Goal: Task Accomplishment & Management: Manage account settings

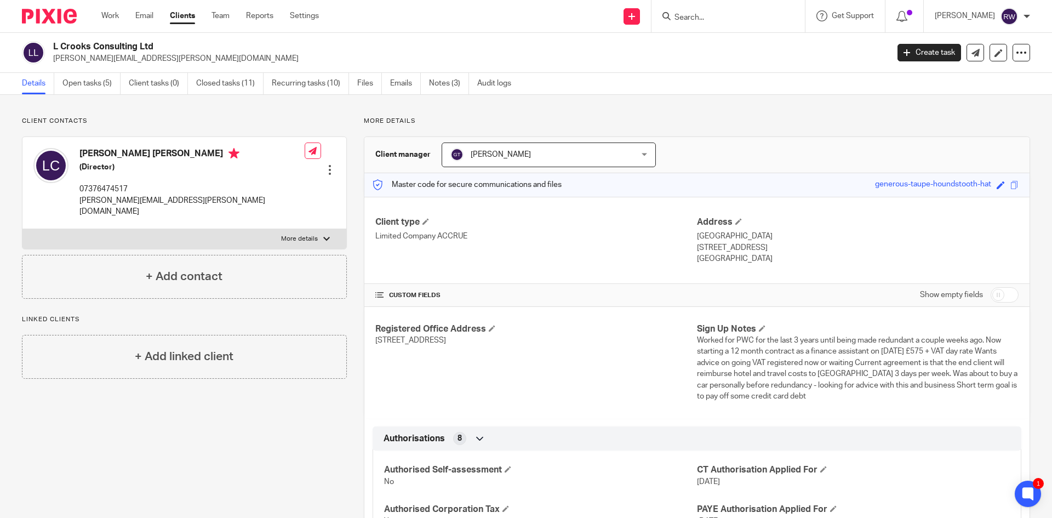
click at [714, 19] on input "Search" at bounding box center [723, 18] width 99 height 10
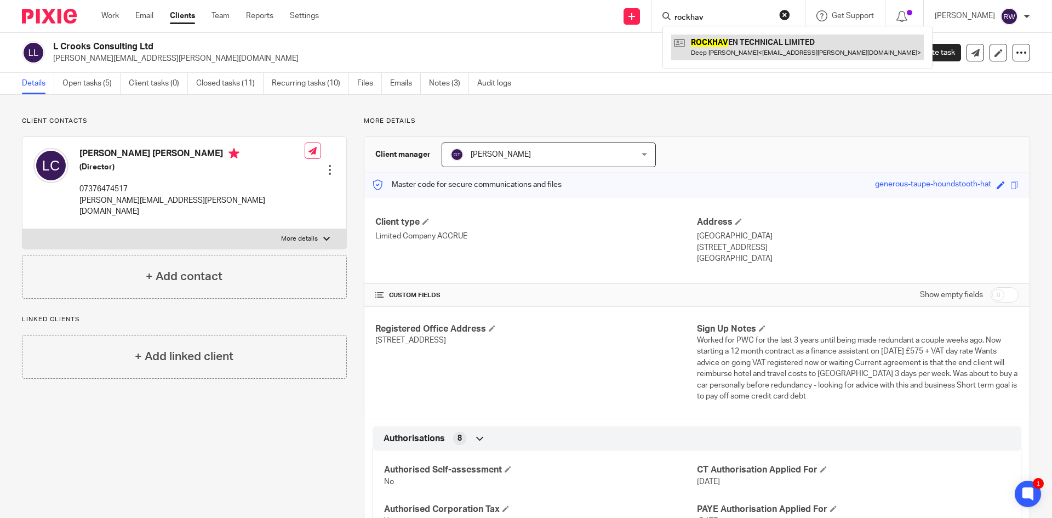
type input "rockhav"
click at [730, 38] on link at bounding box center [797, 47] width 253 height 25
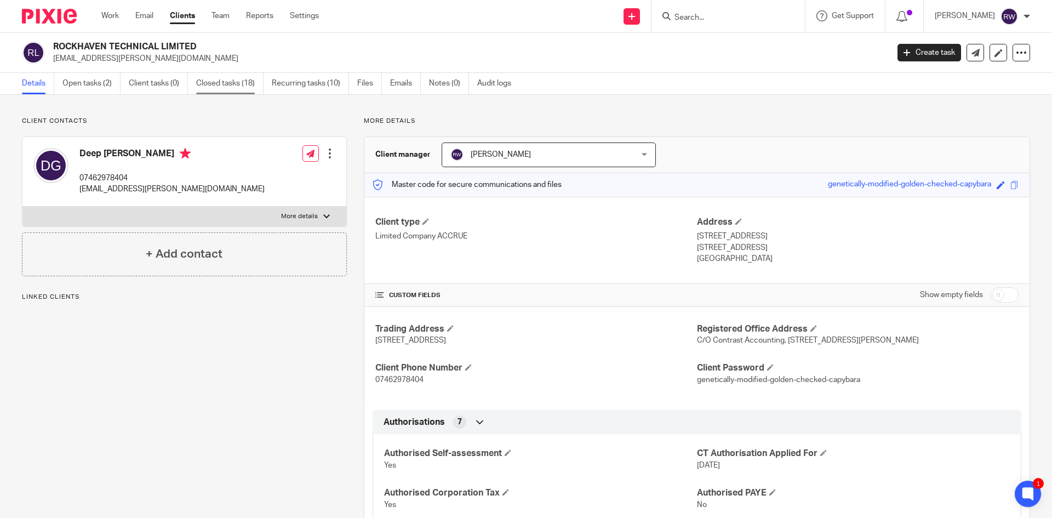
click at [245, 80] on link "Closed tasks (18)" at bounding box center [229, 83] width 67 height 21
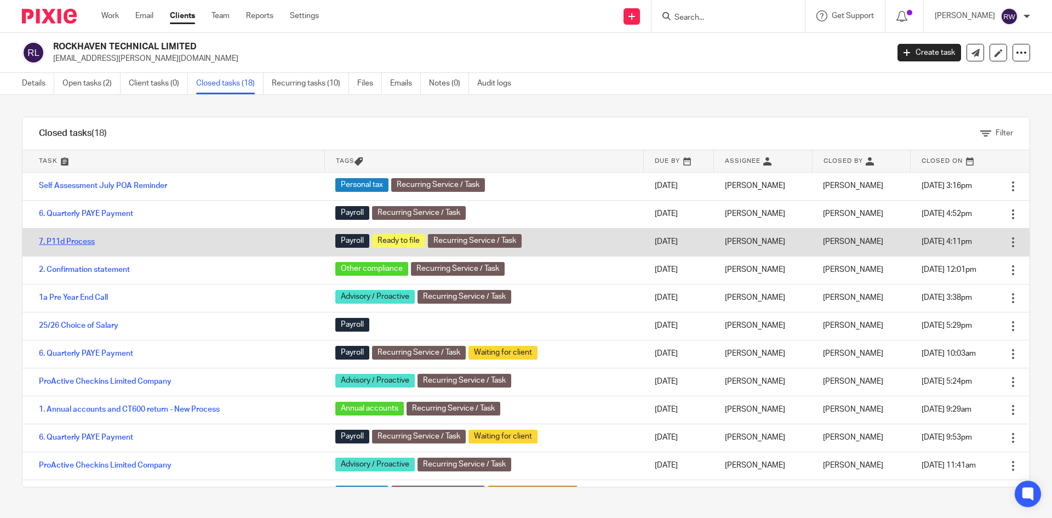
click at [82, 239] on link "7. P11d Process" at bounding box center [67, 242] width 56 height 8
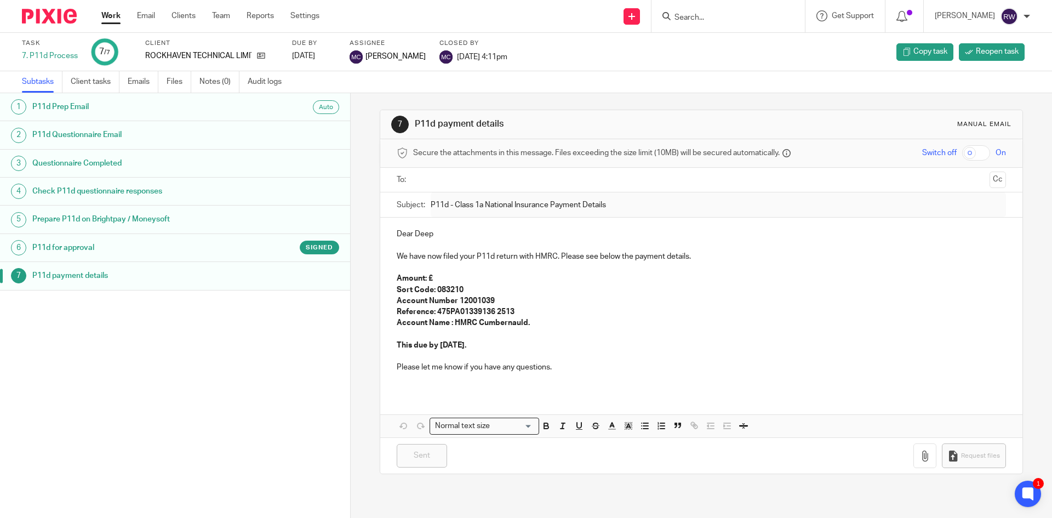
click at [264, 245] on div "Signed" at bounding box center [288, 248] width 102 height 14
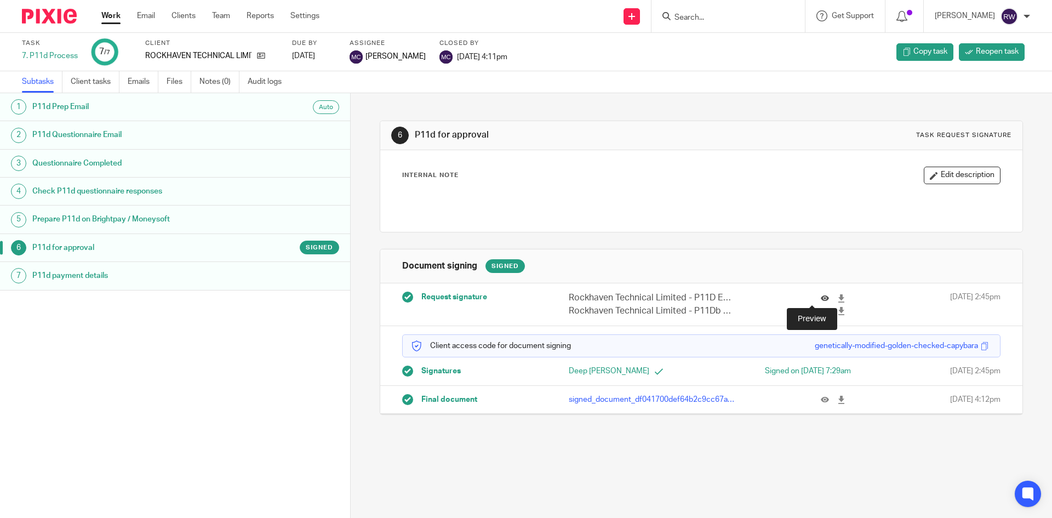
click at [821, 296] on icon at bounding box center [825, 298] width 8 height 8
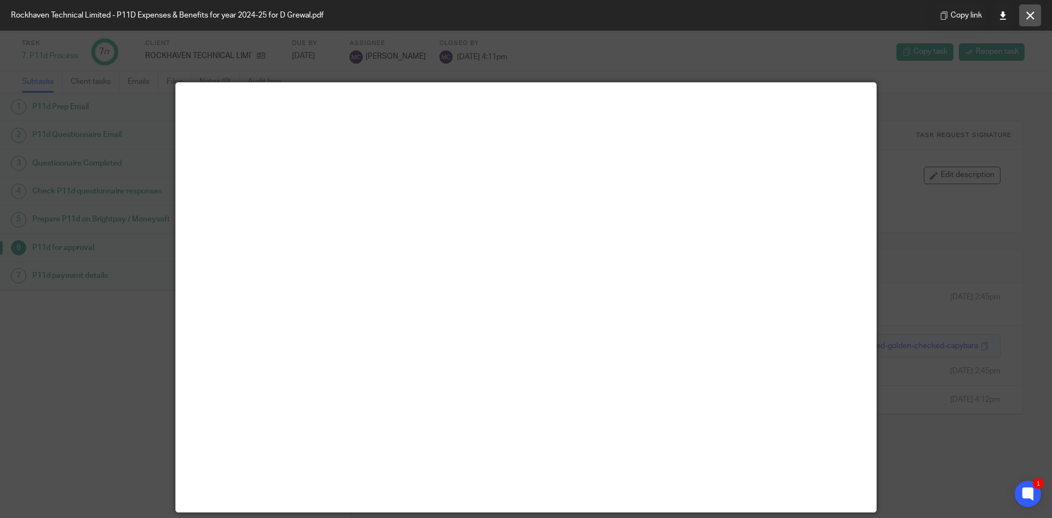
click at [1024, 14] on button at bounding box center [1030, 15] width 22 height 22
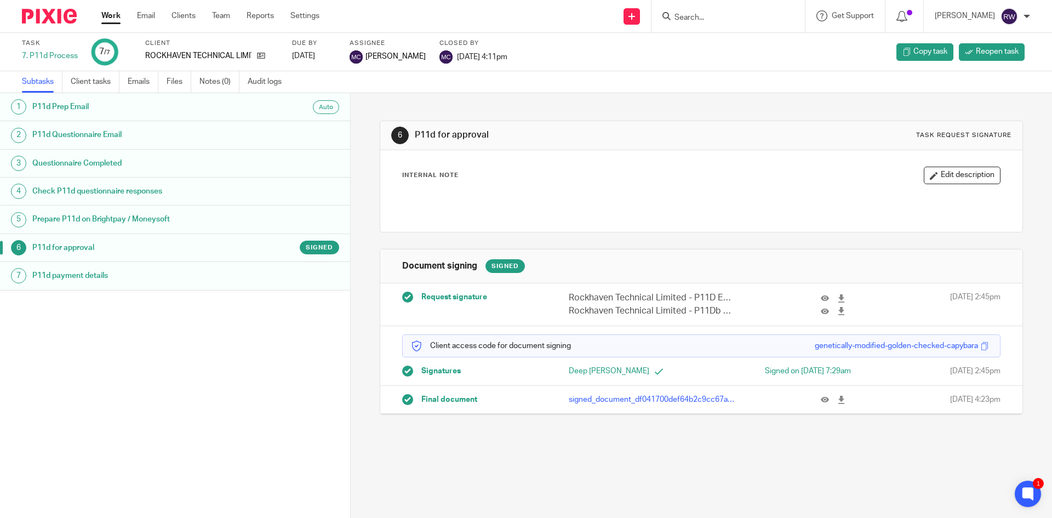
click at [716, 20] on input "Search" at bounding box center [723, 18] width 99 height 10
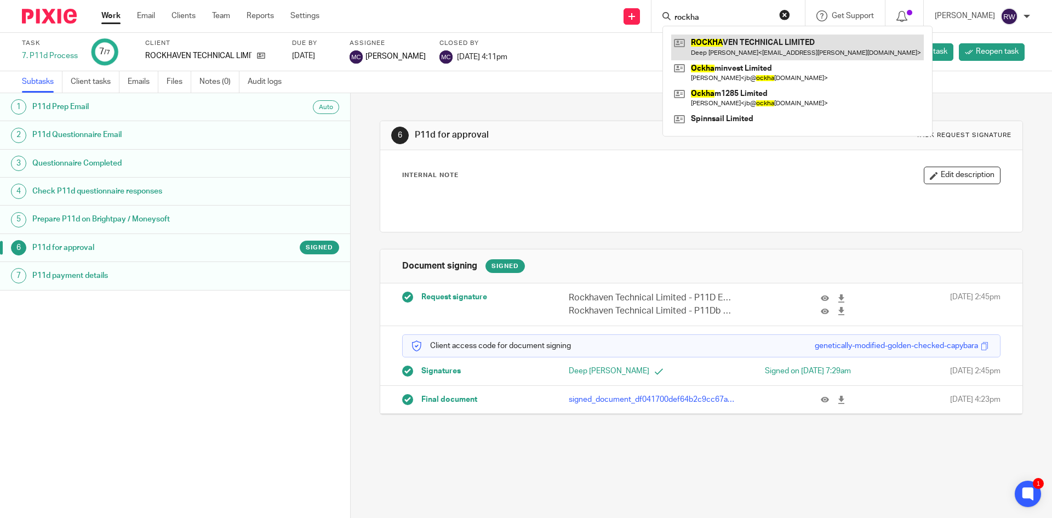
type input "rockha"
click at [726, 42] on link at bounding box center [797, 47] width 253 height 25
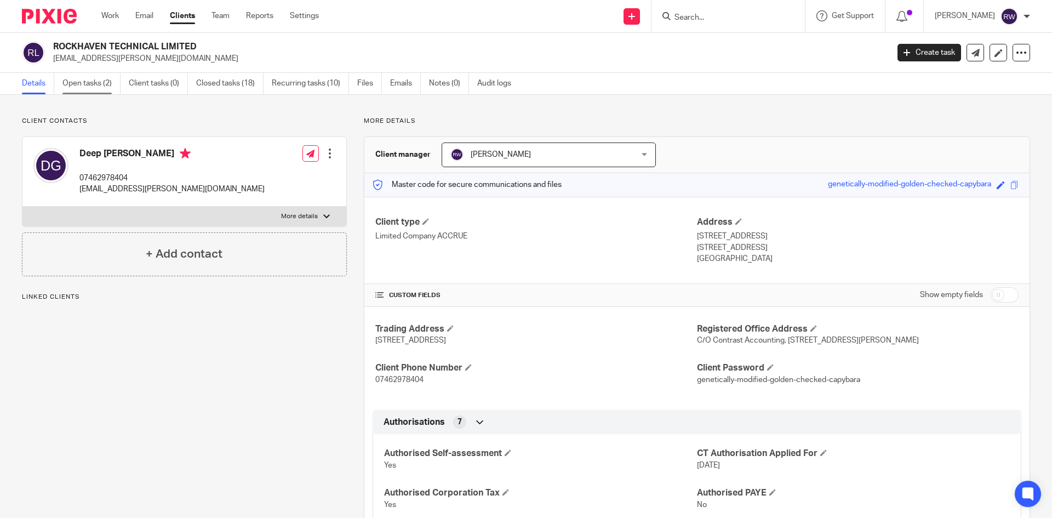
click at [113, 85] on link "Open tasks (2)" at bounding box center [91, 83] width 58 height 21
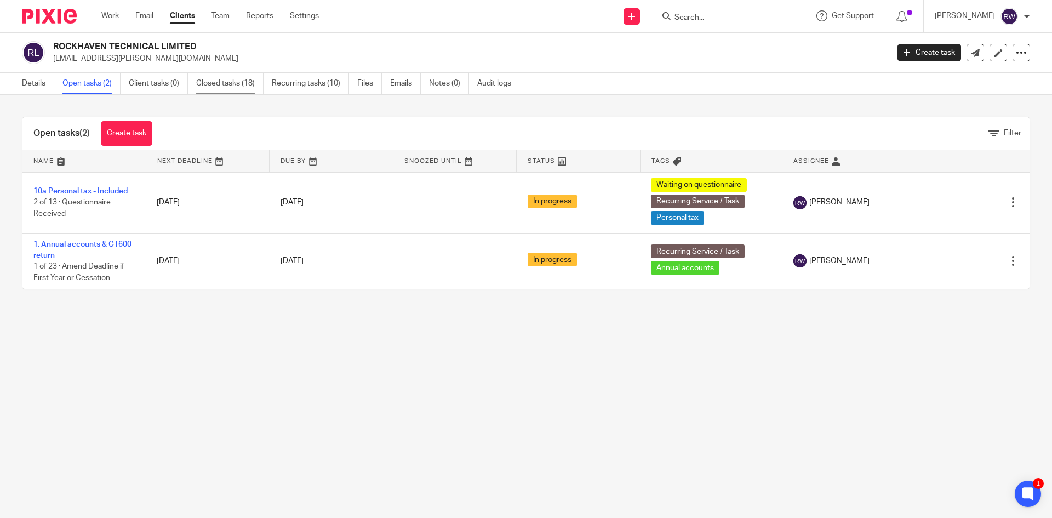
click at [240, 93] on link "Closed tasks (18)" at bounding box center [229, 83] width 67 height 21
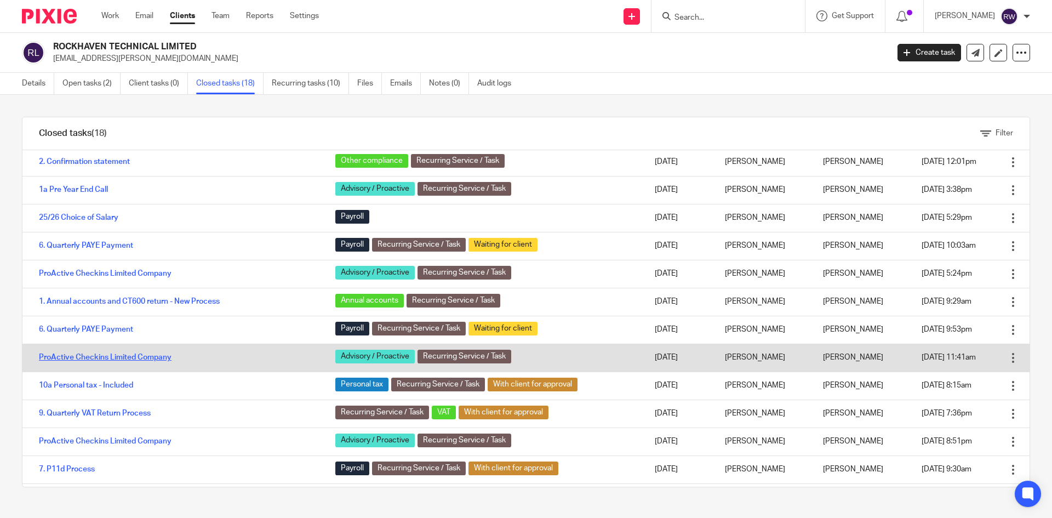
scroll to position [110, 0]
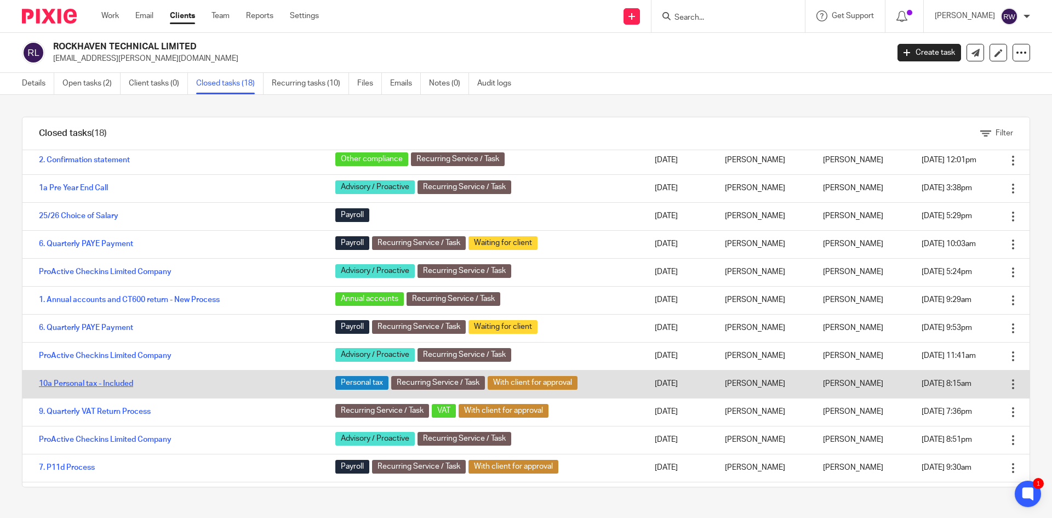
click at [104, 382] on link "10a Personal tax - Included" at bounding box center [86, 384] width 94 height 8
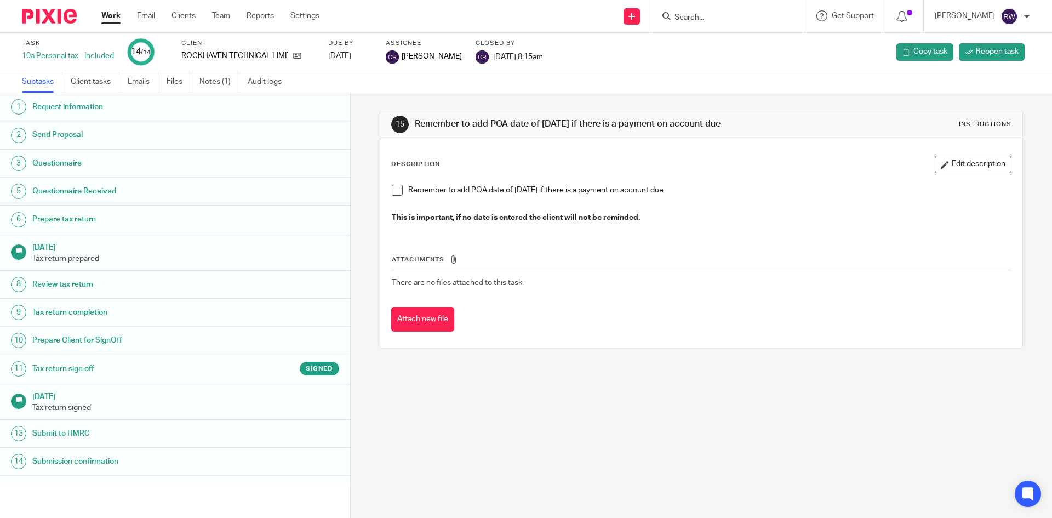
click at [173, 367] on h1 "Tax return sign off" at bounding box center [134, 369] width 205 height 16
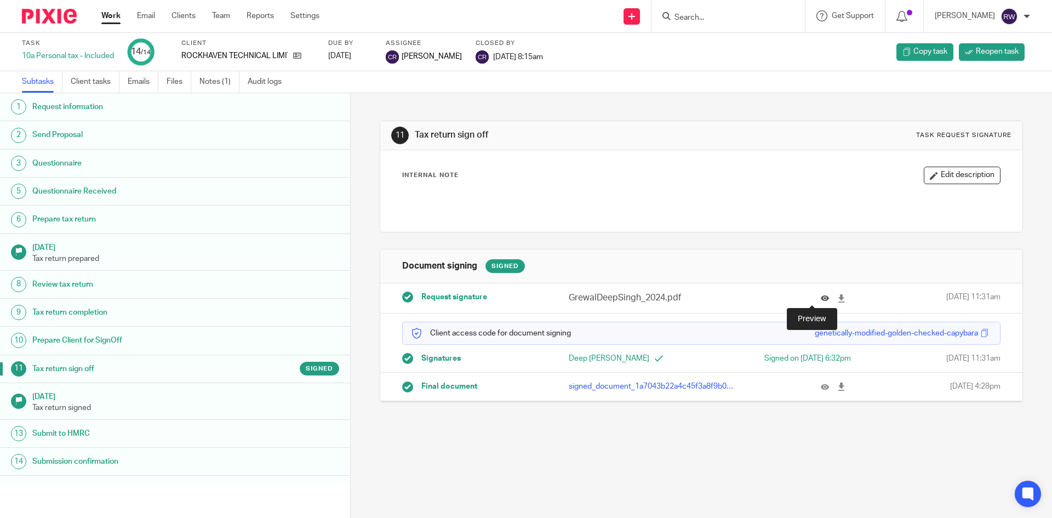
click at [821, 294] on icon at bounding box center [825, 298] width 8 height 8
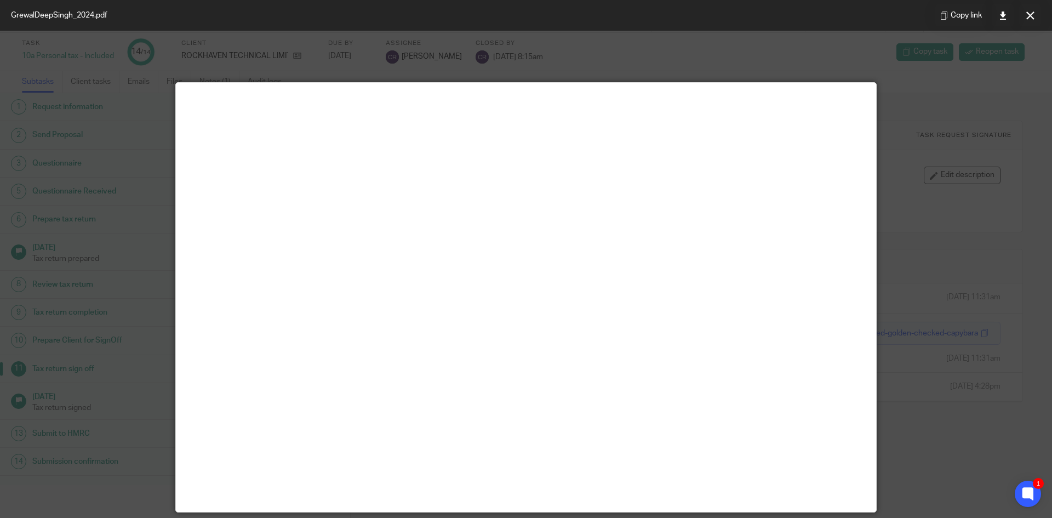
drag, startPoint x: 1033, startPoint y: 15, endPoint x: 836, endPoint y: 83, distance: 208.7
click at [1033, 15] on icon at bounding box center [1030, 16] width 8 height 8
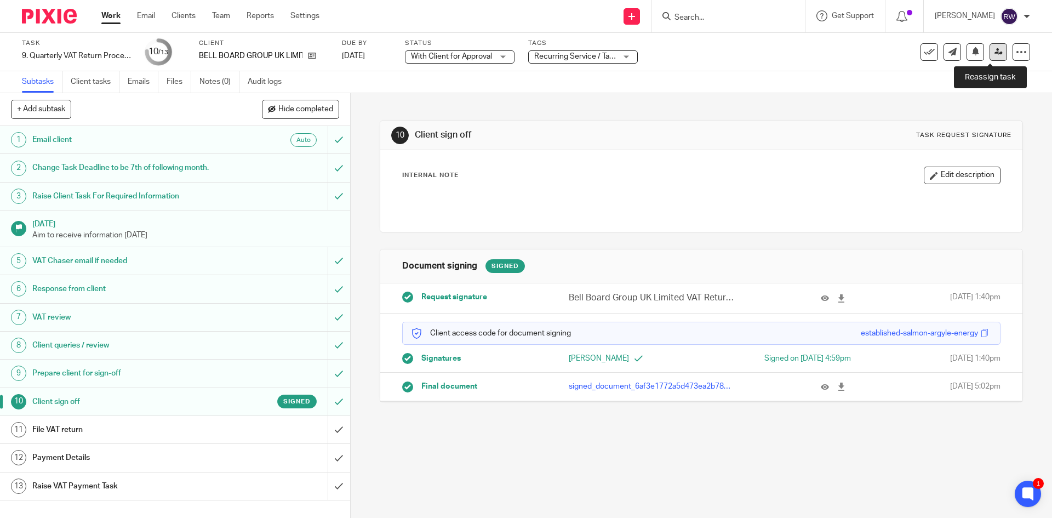
click at [990, 56] on link at bounding box center [999, 52] width 18 height 18
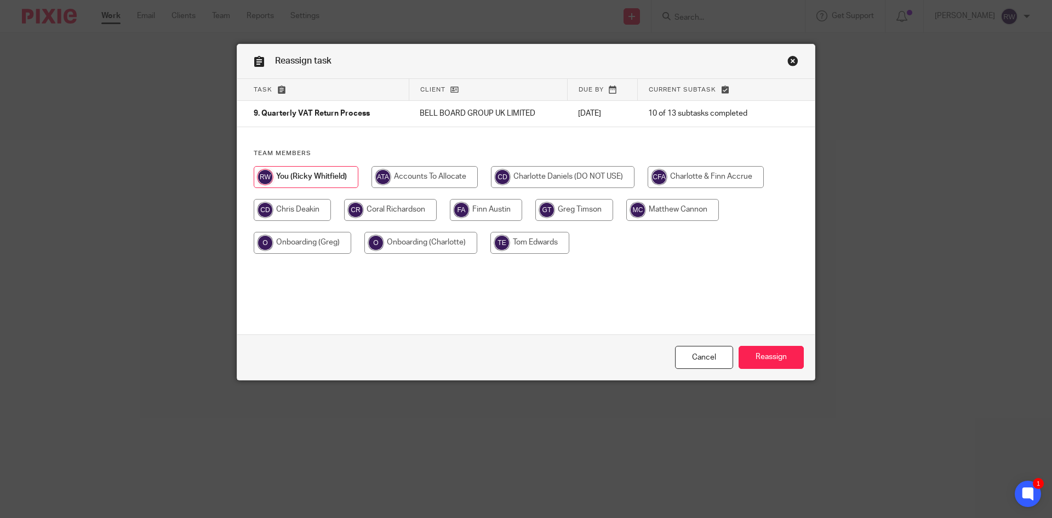
click at [686, 216] on input "radio" at bounding box center [672, 210] width 93 height 22
radio input "true"
click at [762, 353] on input "Reassign" at bounding box center [771, 358] width 65 height 24
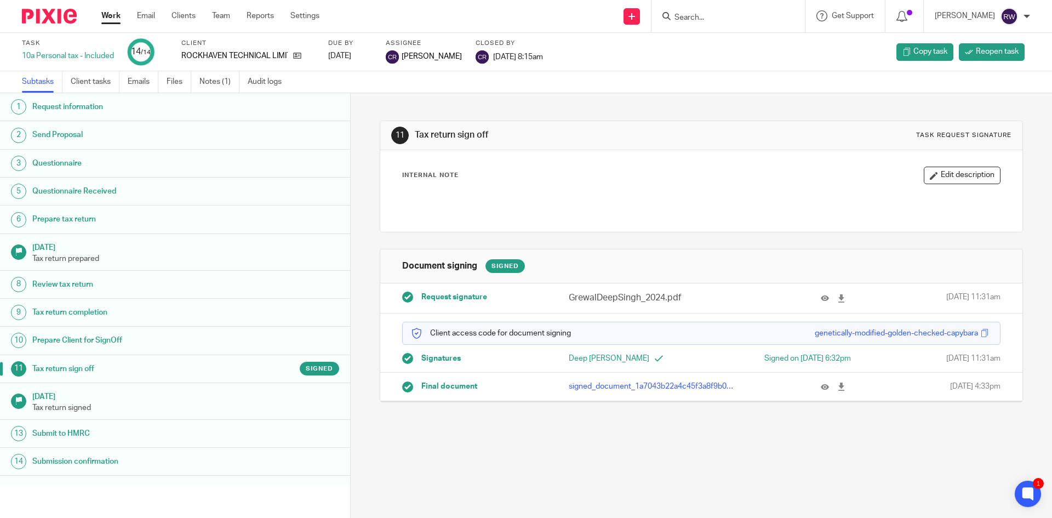
click at [717, 17] on input "Search" at bounding box center [723, 18] width 99 height 10
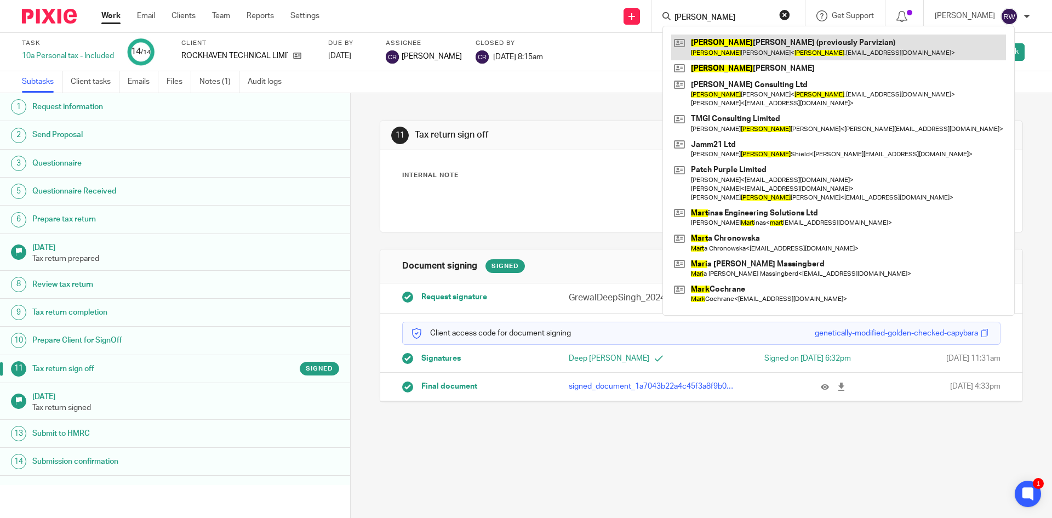
type input "mary"
click at [751, 52] on link at bounding box center [838, 47] width 335 height 25
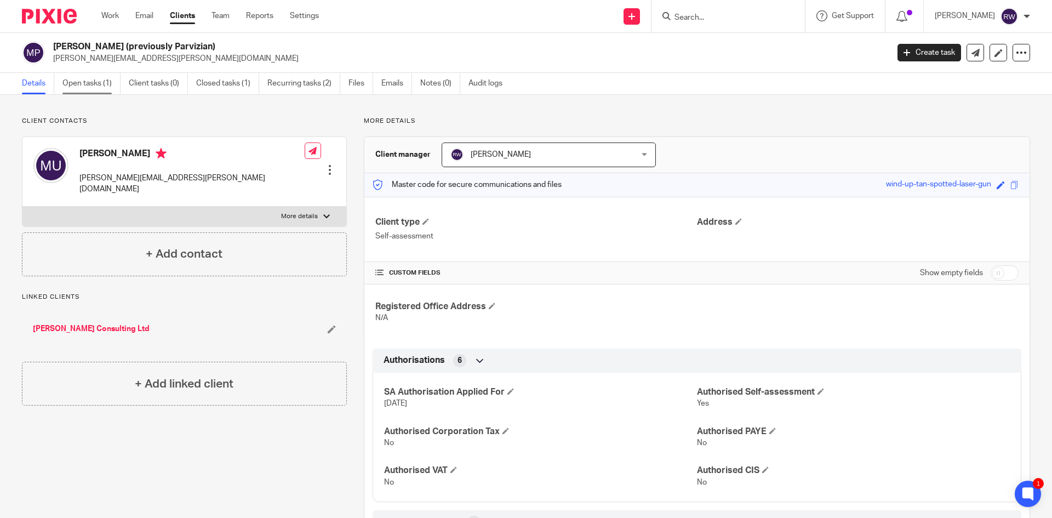
click at [96, 77] on link "Open tasks (1)" at bounding box center [91, 83] width 58 height 21
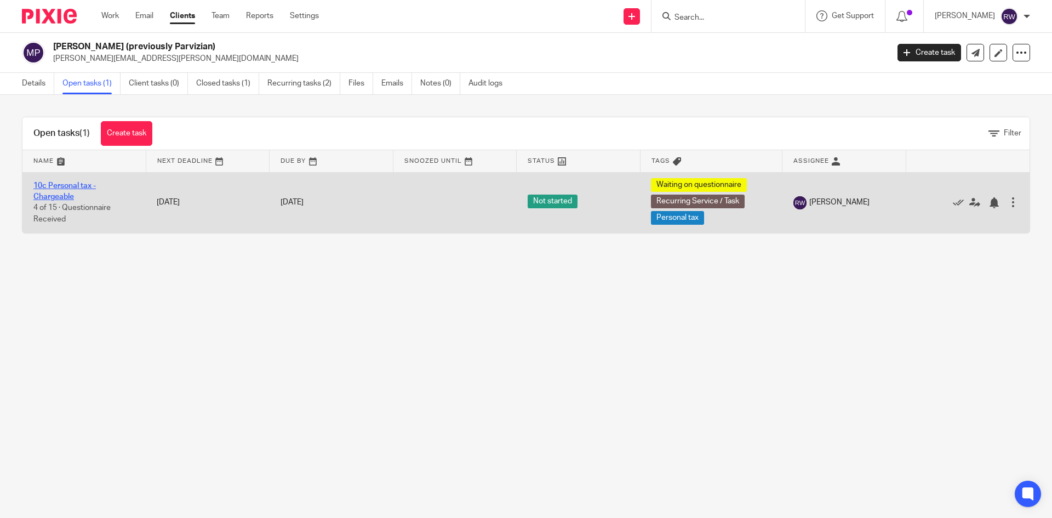
click at [43, 187] on link "10c Personal tax - Chargeable" at bounding box center [64, 191] width 62 height 19
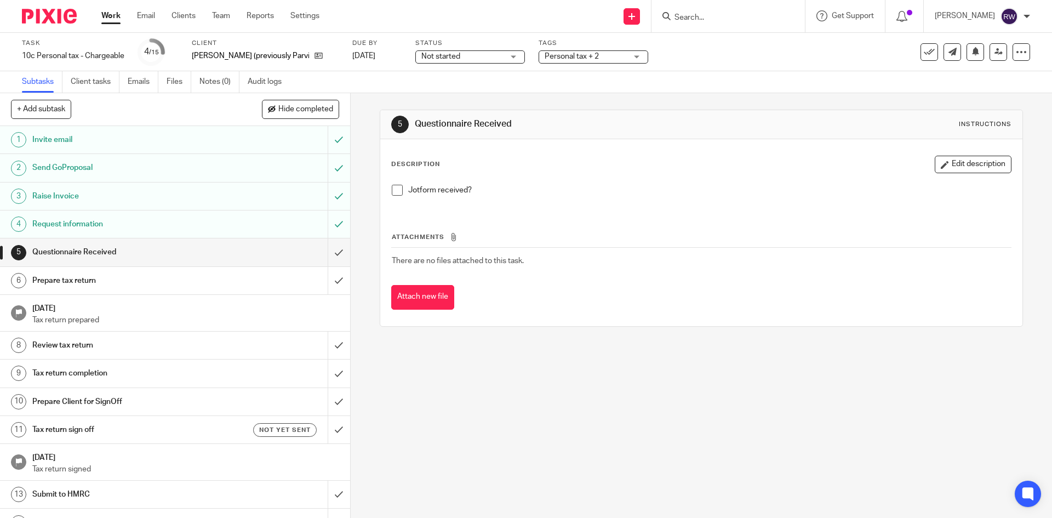
click at [391, 185] on div "Jotform received?" at bounding box center [701, 194] width 630 height 30
click at [393, 194] on span at bounding box center [397, 190] width 11 height 11
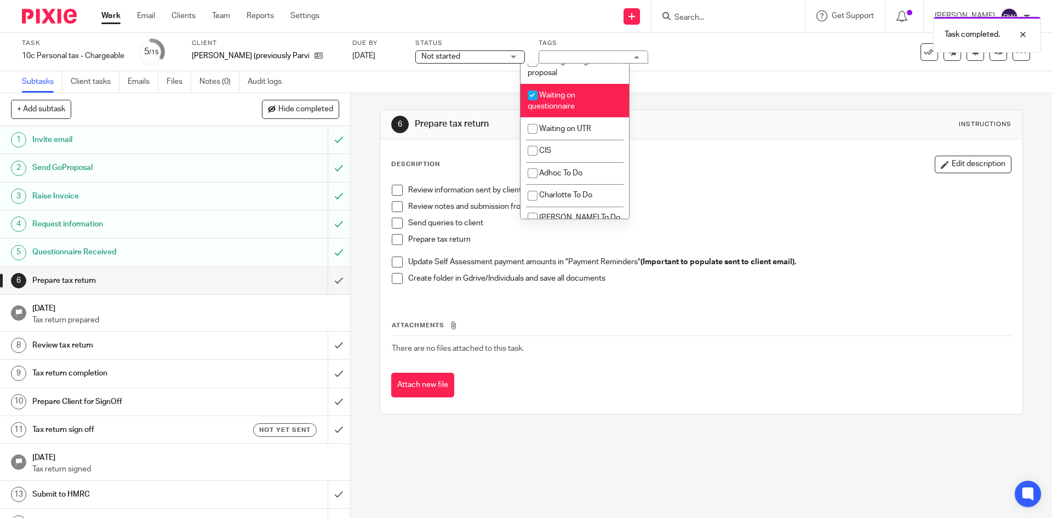
scroll to position [977, 0]
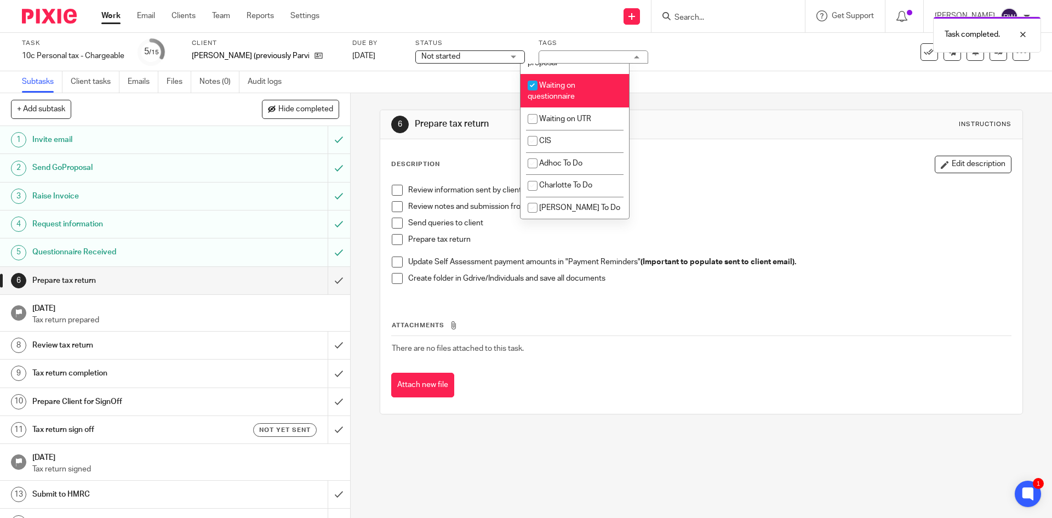
click at [571, 82] on li "Waiting on questionnaire" at bounding box center [575, 90] width 109 height 33
checkbox input "false"
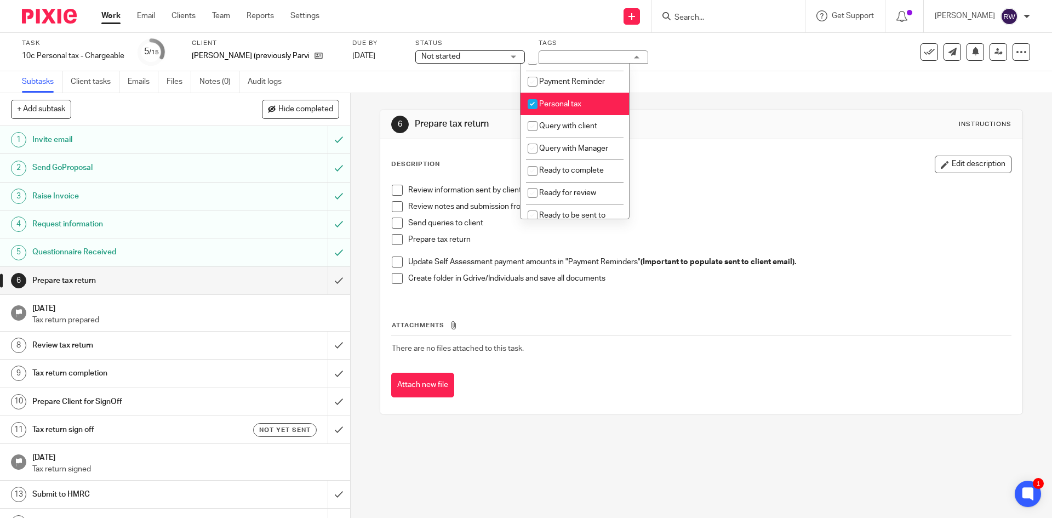
scroll to position [324, 0]
click at [580, 133] on span "Query with client" at bounding box center [568, 129] width 58 height 8
checkbox input "true"
click at [702, 69] on div "Task 10c Personal tax - Chargeable Save 10c Personal tax - Chargeable 5 /15 Cli…" at bounding box center [526, 52] width 1052 height 38
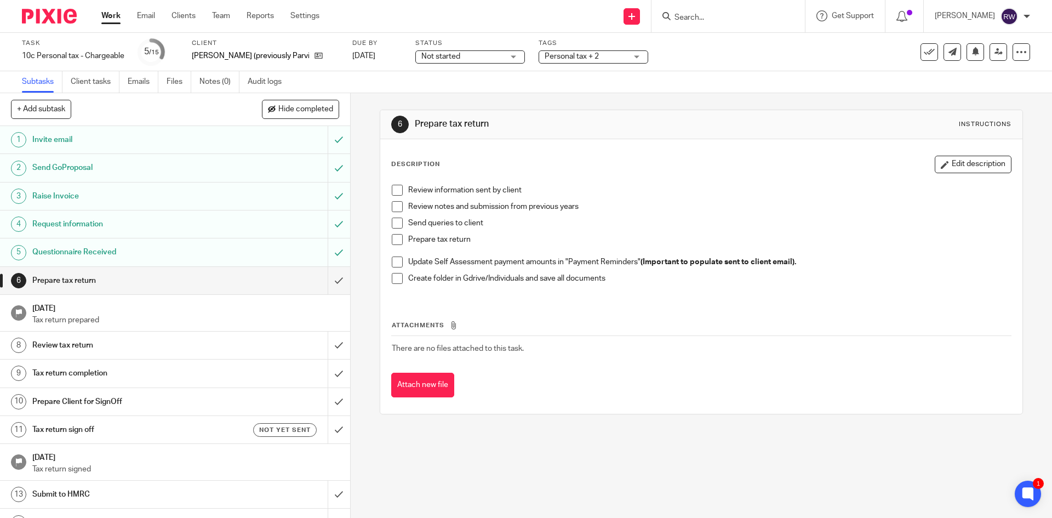
click at [708, 13] on input "Search" at bounding box center [723, 18] width 99 height 10
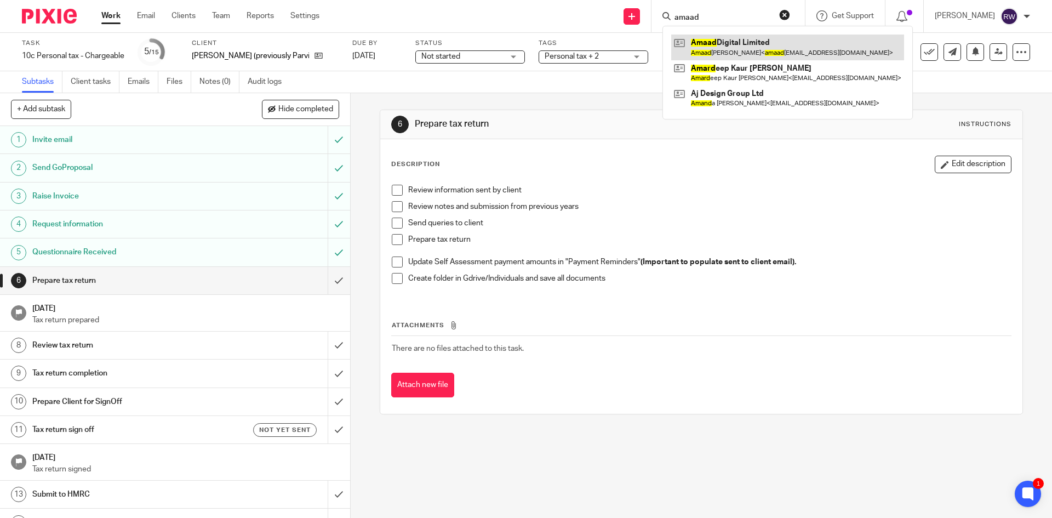
type input "amaad"
click at [766, 52] on link at bounding box center [787, 47] width 233 height 25
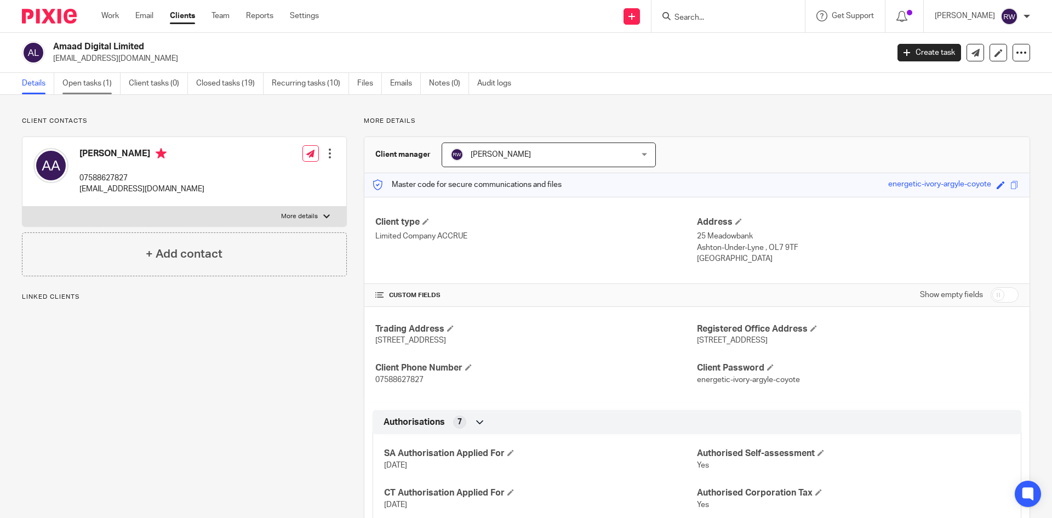
click at [113, 83] on link "Open tasks (1)" at bounding box center [91, 83] width 58 height 21
